Goal: Task Accomplishment & Management: Manage account settings

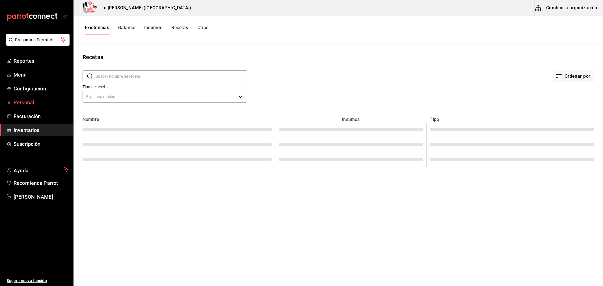
type input "Salmoncito"
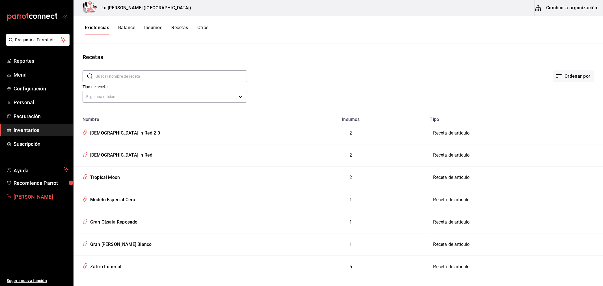
click at [38, 195] on span "Patricia Torres" at bounding box center [41, 197] width 55 height 8
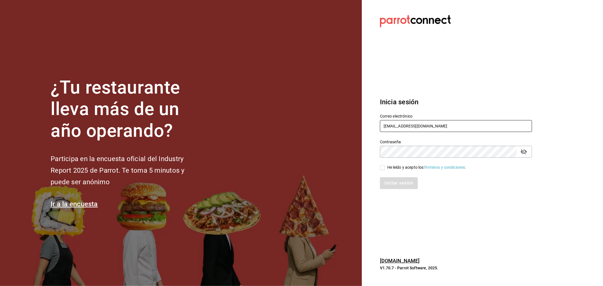
click at [416, 127] on input "rivekasam@gmail.com" at bounding box center [456, 126] width 152 height 12
type input "miguelfalcon2894@gmail.com"
click at [369, 163] on section "Datos incorrectos. Verifica que tu Correo o Contraseña estén bien escritos. Ini…" at bounding box center [454, 143] width 184 height 286
click at [386, 169] on span "He leído y acepto los Términos y condiciones." at bounding box center [425, 168] width 81 height 6
click at [385, 169] on input "He leído y acepto los Términos y condiciones." at bounding box center [382, 167] width 5 height 5
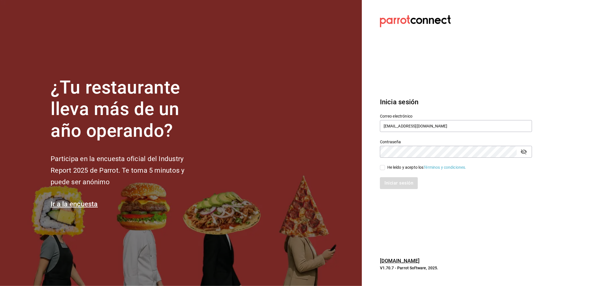
checkbox input "true"
click at [391, 185] on button "Iniciar sesión" at bounding box center [399, 183] width 38 height 12
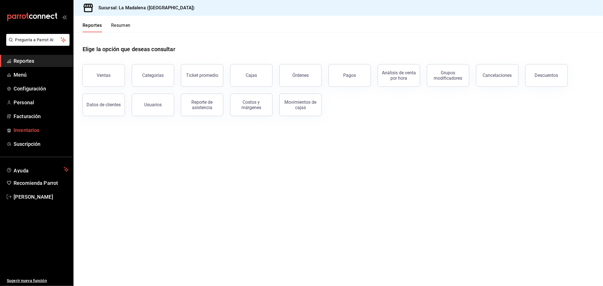
click at [35, 129] on span "Inventarios" at bounding box center [41, 130] width 55 height 8
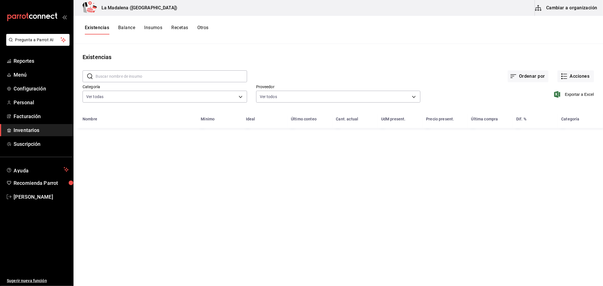
click at [578, 82] on div "Exportar a Excel" at bounding box center [508, 90] width 174 height 29
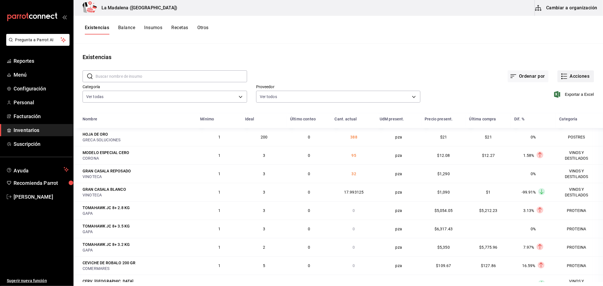
click at [574, 79] on button "Acciones" at bounding box center [576, 76] width 36 height 12
click at [561, 107] on span "Compra" at bounding box center [571, 107] width 48 height 6
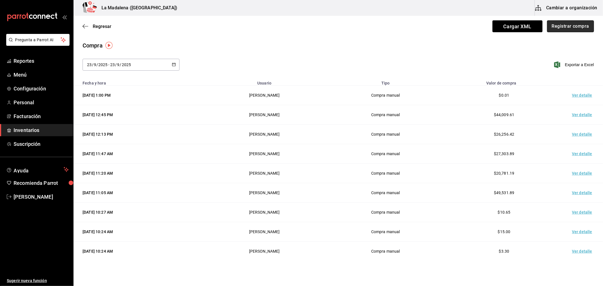
click at [573, 29] on button "Registrar compra" at bounding box center [570, 26] width 47 height 12
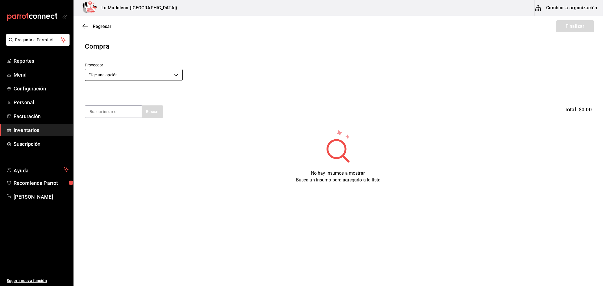
click at [161, 77] on body "Pregunta a Parrot AI Reportes Menú Configuración Personal Facturación Inventari…" at bounding box center [301, 127] width 603 height 254
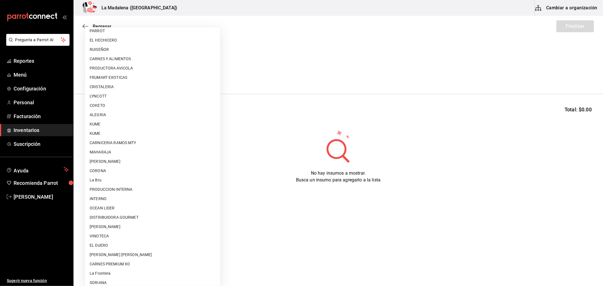
scroll to position [371, 0]
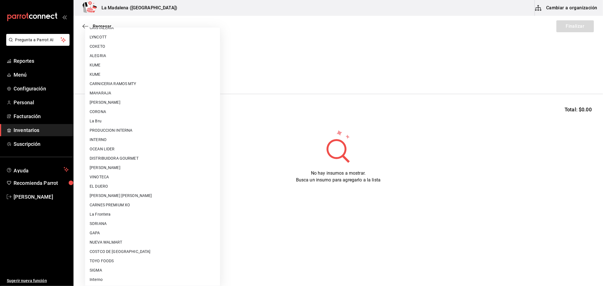
click at [158, 81] on li "CARNICERIA RAMOS MTY" at bounding box center [152, 83] width 135 height 9
type input "93c350e4-fdfc-410a-864c-a53ab5c77944"
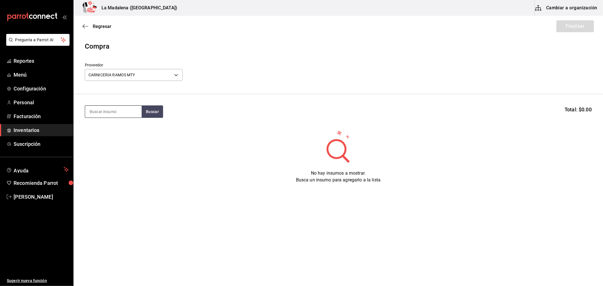
click at [117, 115] on input at bounding box center [113, 112] width 57 height 12
type input "CHICH"
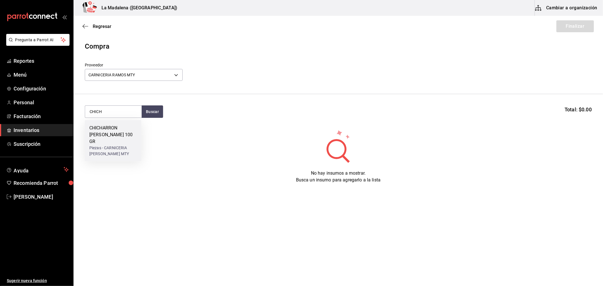
click at [117, 134] on div "CHICHARRON [PERSON_NAME] 100 GR" at bounding box center [113, 135] width 48 height 20
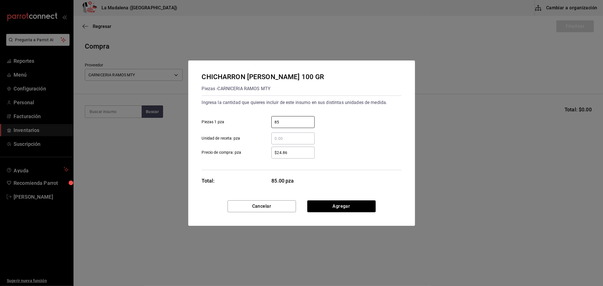
type input "85"
type input "$57.37"
click button "Agregar" at bounding box center [341, 207] width 68 height 12
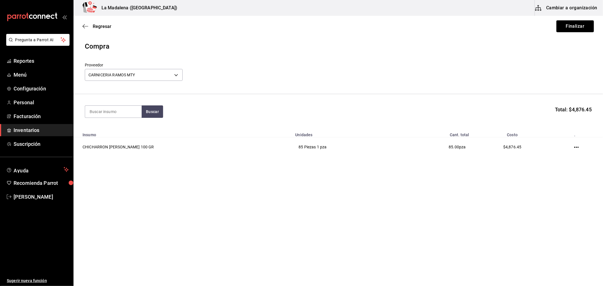
click at [583, 27] on button "Finalizar" at bounding box center [576, 26] width 38 height 12
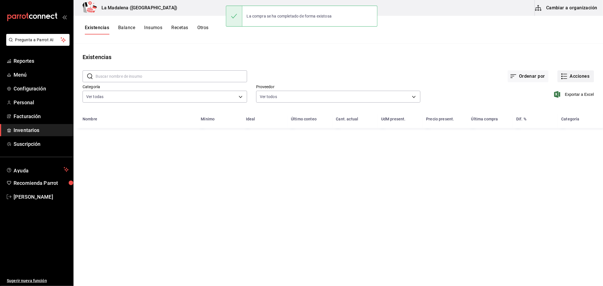
click at [569, 73] on button "Acciones" at bounding box center [576, 76] width 36 height 12
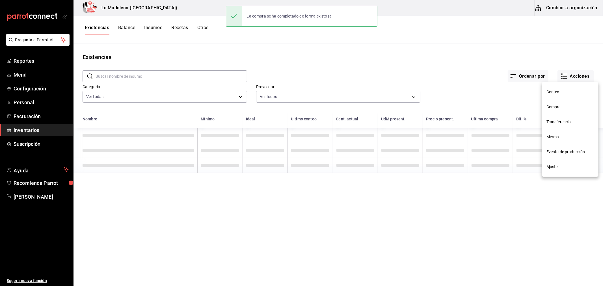
click at [562, 106] on span "Compra" at bounding box center [571, 107] width 48 height 6
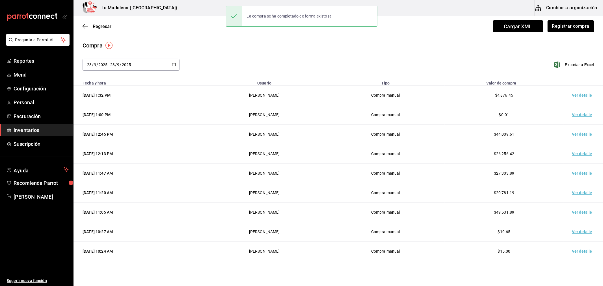
click at [571, 96] on td "Ver detalle" at bounding box center [584, 96] width 40 height 20
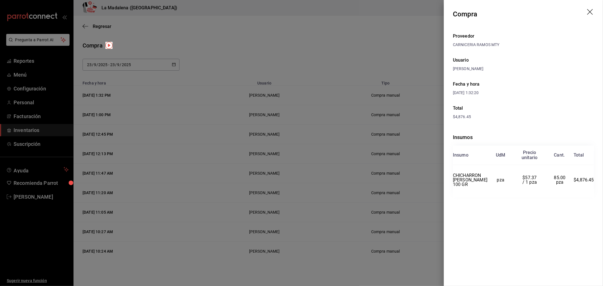
click at [589, 12] on icon "drag" at bounding box center [590, 12] width 7 height 7
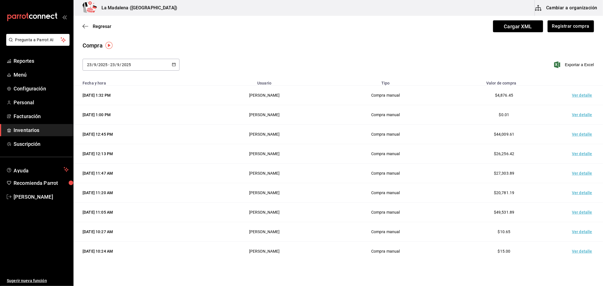
click at [18, 132] on span "Inventarios" at bounding box center [41, 130] width 55 height 8
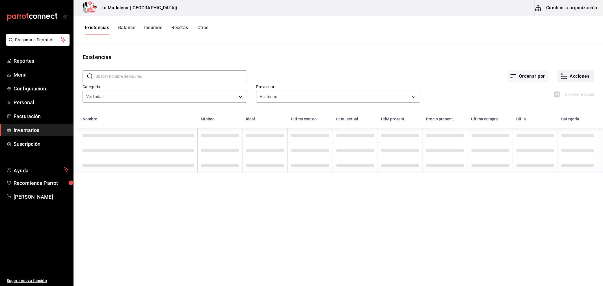
click at [582, 78] on button "Acciones" at bounding box center [576, 76] width 36 height 12
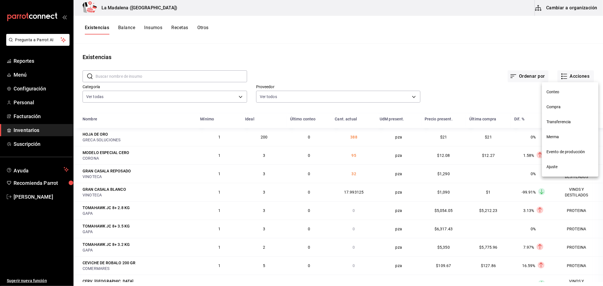
click at [554, 139] on span "Merma" at bounding box center [571, 137] width 48 height 6
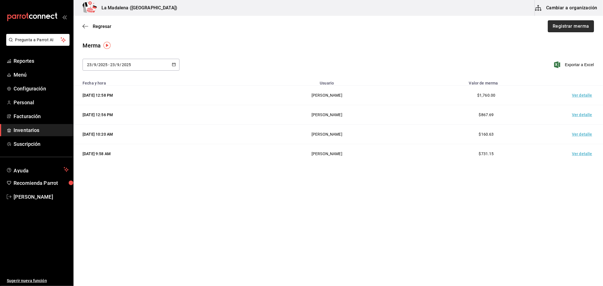
click at [566, 28] on button "Registrar merma" at bounding box center [571, 26] width 46 height 12
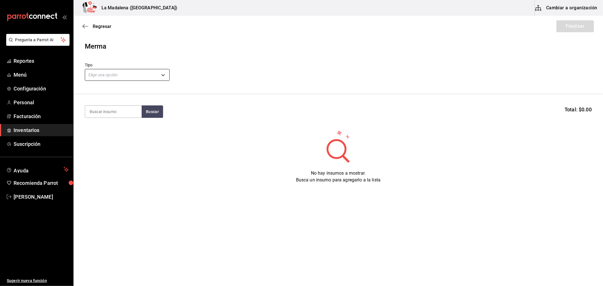
click at [136, 75] on body "Pregunta a Parrot AI Reportes Menú Configuración Personal Facturación Inventari…" at bounding box center [301, 127] width 603 height 254
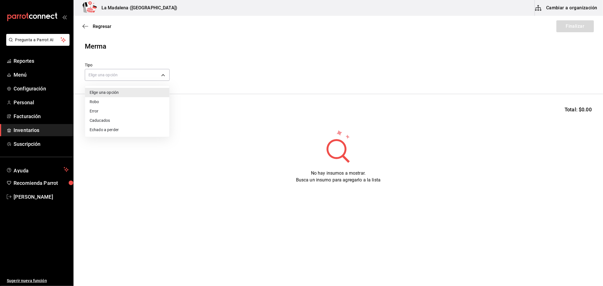
click at [121, 111] on li "Error" at bounding box center [127, 111] width 84 height 9
type input "ERROR"
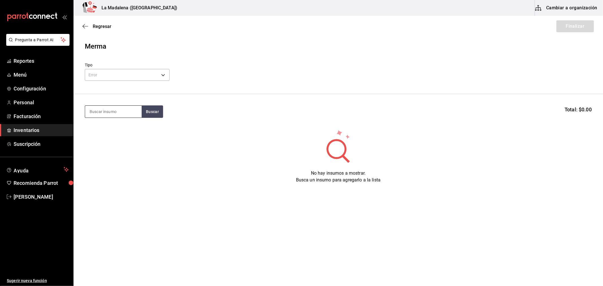
click at [122, 108] on input at bounding box center [113, 112] width 57 height 12
type input "COSTILLA"
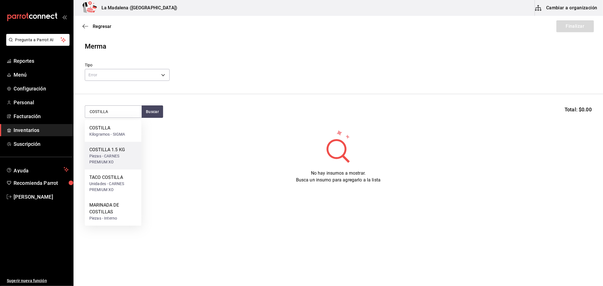
click at [123, 151] on div "COSTILLA 1.5 KG" at bounding box center [113, 150] width 48 height 7
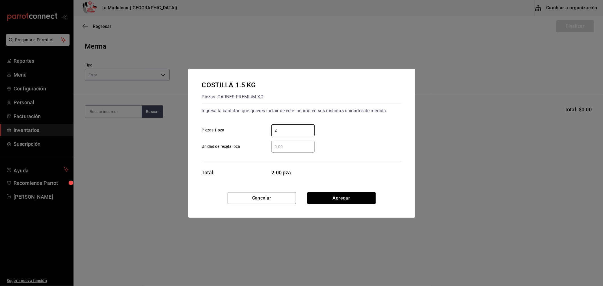
type input "2"
click button "Agregar" at bounding box center [341, 198] width 68 height 12
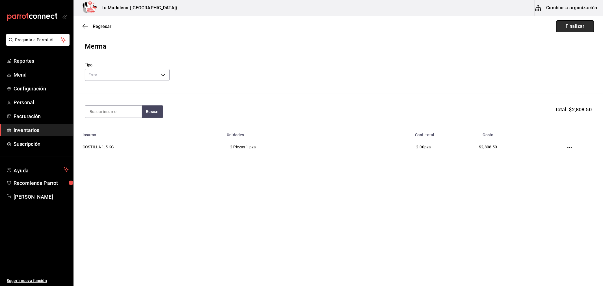
click at [578, 26] on button "Finalizar" at bounding box center [576, 26] width 38 height 12
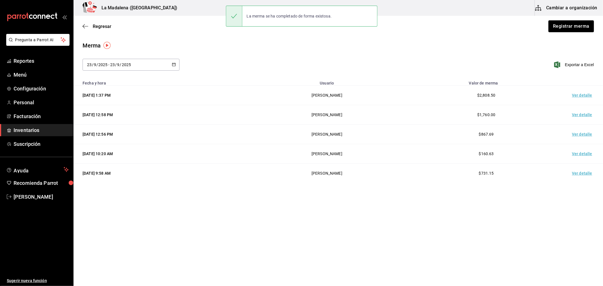
click at [587, 93] on td "Ver detalle" at bounding box center [584, 96] width 40 height 20
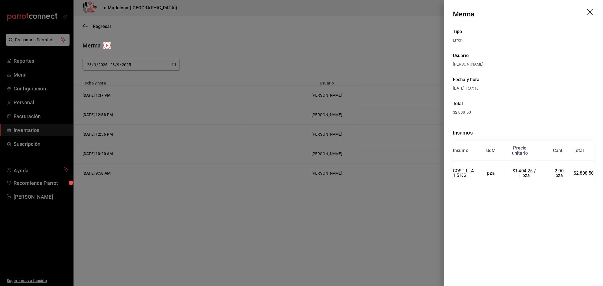
click at [592, 10] on icon "drag" at bounding box center [590, 12] width 7 height 7
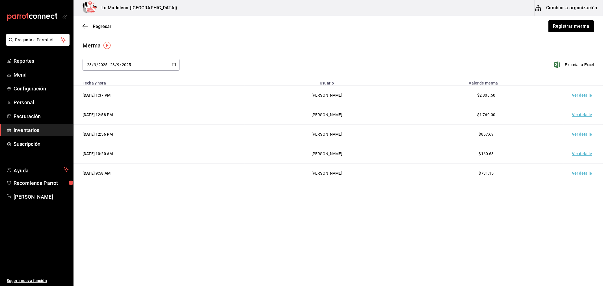
click at [100, 21] on div "Regresar Registrar merma" at bounding box center [339, 26] width 530 height 21
click at [100, 27] on span "Regresar" at bounding box center [102, 26] width 19 height 5
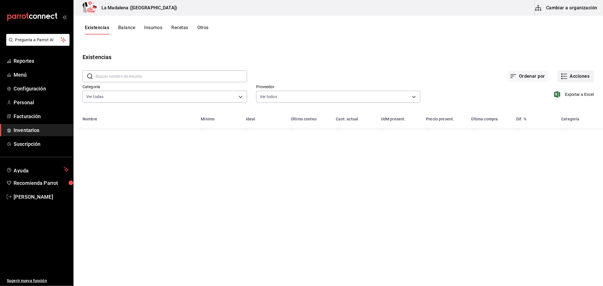
click at [586, 72] on button "Acciones" at bounding box center [576, 76] width 36 height 12
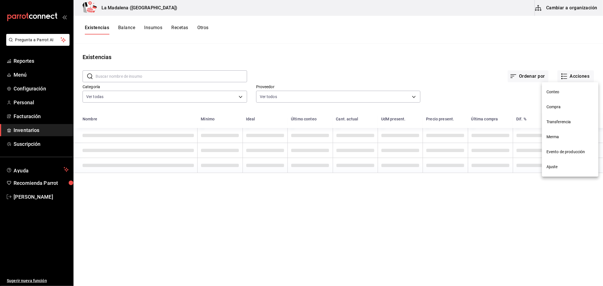
click at [562, 107] on span "Compra" at bounding box center [571, 107] width 48 height 6
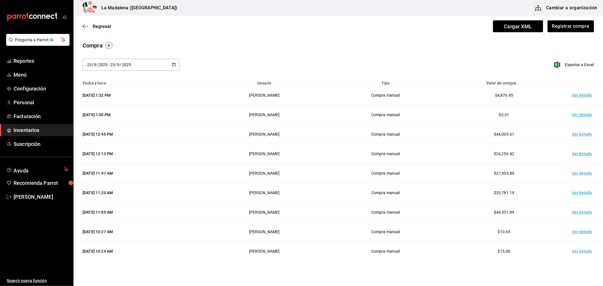
click at [577, 19] on div "Regresar Cargar XML Registrar compra" at bounding box center [339, 26] width 530 height 21
click at [578, 25] on button "Registrar compra" at bounding box center [570, 26] width 47 height 12
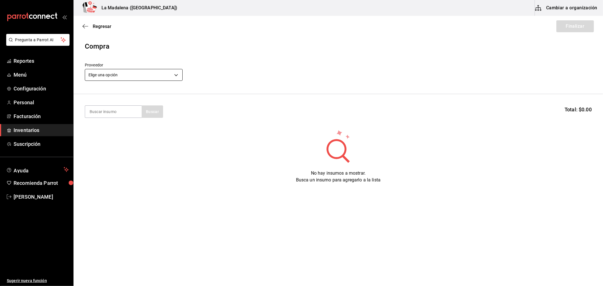
click at [115, 72] on body "Pregunta a Parrot AI Reportes Menú Configuración Personal Facturación Inventari…" at bounding box center [301, 127] width 603 height 254
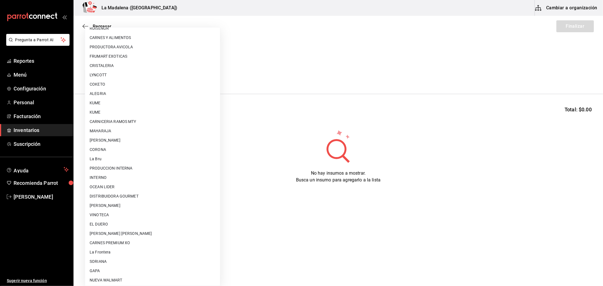
scroll to position [371, 0]
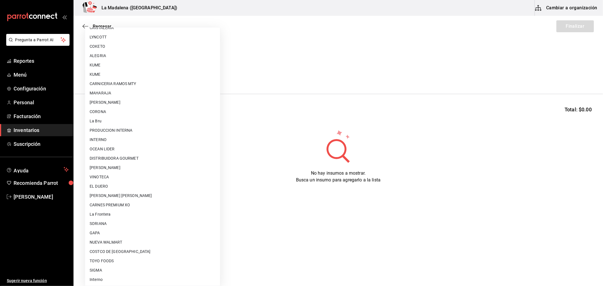
click at [121, 206] on li "CARNES PREMIUM XO" at bounding box center [152, 205] width 135 height 9
type input "54e8a872-6d4b-4a35-871b-737f2548723c"
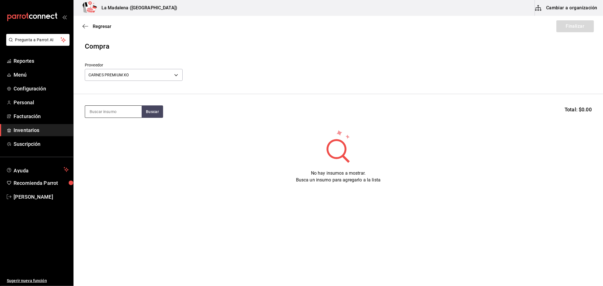
click at [100, 116] on input at bounding box center [113, 112] width 57 height 12
type input "HAMBU"
drag, startPoint x: 105, startPoint y: 129, endPoint x: 100, endPoint y: 126, distance: 5.7
click at [100, 126] on div "HAMBURGUESA SHORT RIB 220 GR" at bounding box center [113, 132] width 48 height 14
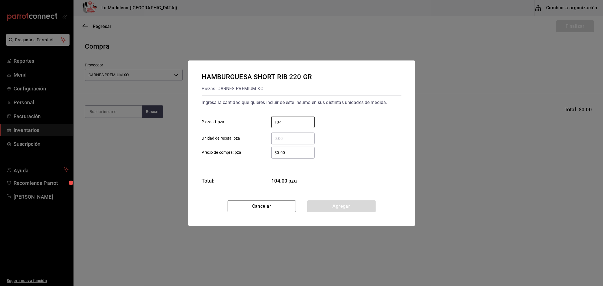
type input "104"
click at [300, 154] on input "$0.00" at bounding box center [293, 152] width 43 height 7
type input "$94.94"
click at [363, 213] on div "Cancelar Agregar" at bounding box center [301, 213] width 227 height 25
click at [361, 206] on button "Agregar" at bounding box center [341, 207] width 68 height 12
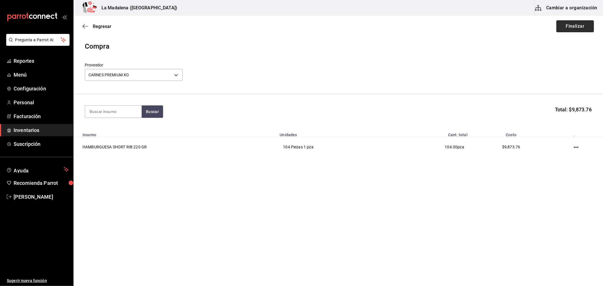
click at [573, 24] on button "Finalizar" at bounding box center [576, 26] width 38 height 12
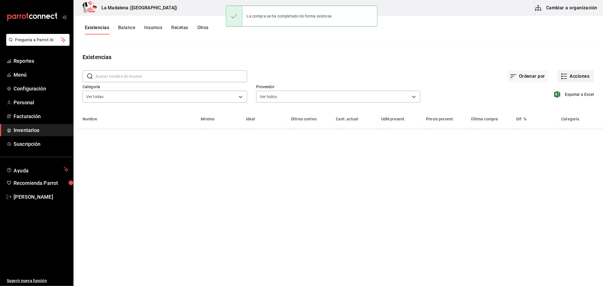
click at [576, 74] on button "Acciones" at bounding box center [576, 76] width 36 height 12
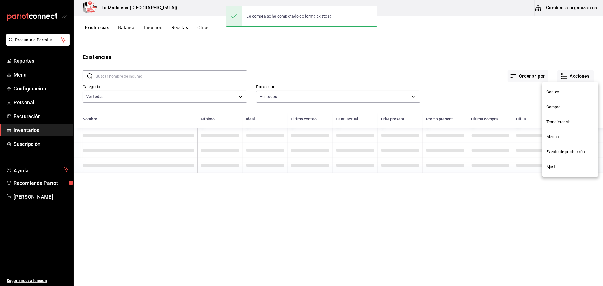
click at [563, 102] on li "Compra" at bounding box center [570, 107] width 57 height 15
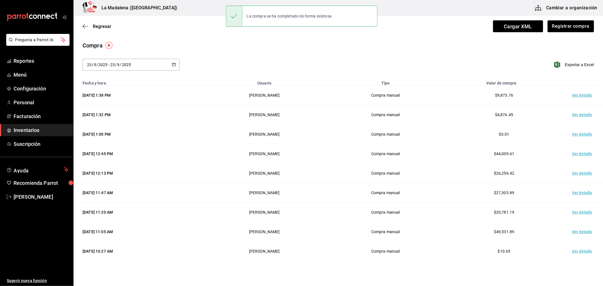
click at [582, 95] on td "Ver detalle" at bounding box center [584, 96] width 40 height 20
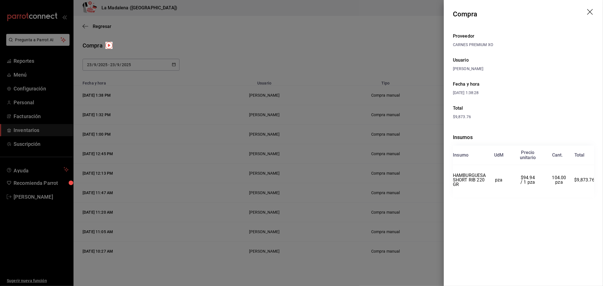
click at [591, 12] on icon "drag" at bounding box center [590, 12] width 6 height 6
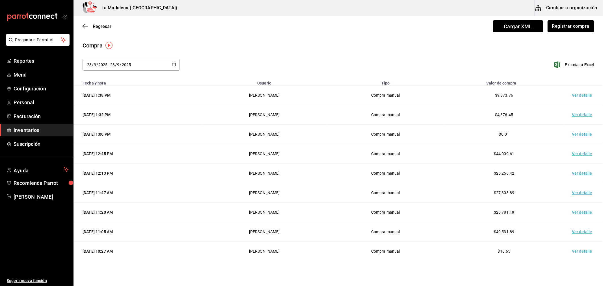
click at [21, 131] on span "Inventarios" at bounding box center [41, 130] width 55 height 8
